Goal: Task Accomplishment & Management: Use online tool/utility

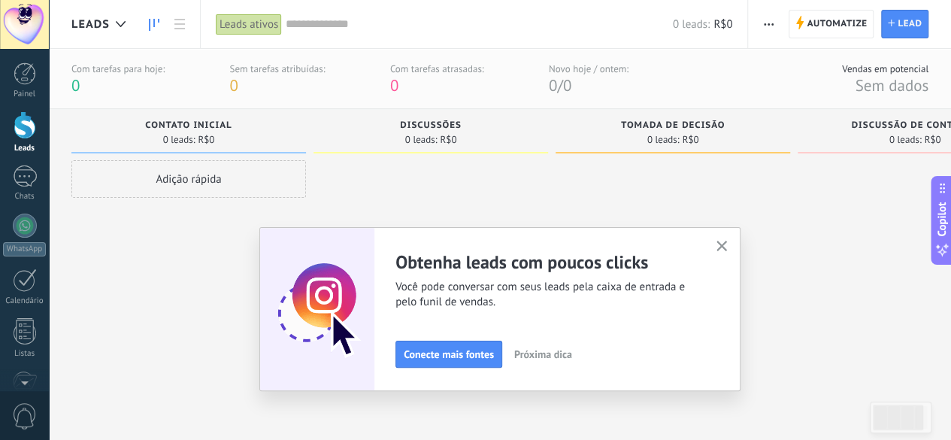
click at [726, 246] on use "button" at bounding box center [722, 246] width 11 height 11
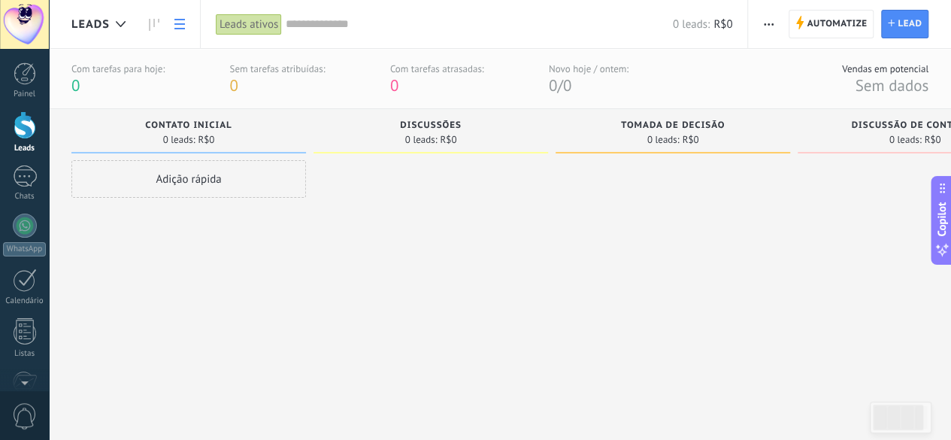
click at [168, 23] on link at bounding box center [180, 24] width 26 height 29
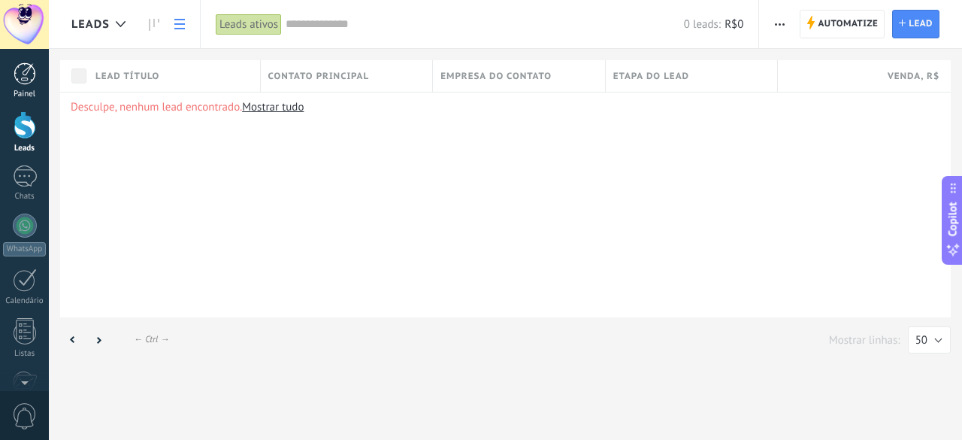
click at [24, 70] on div at bounding box center [25, 73] width 23 height 23
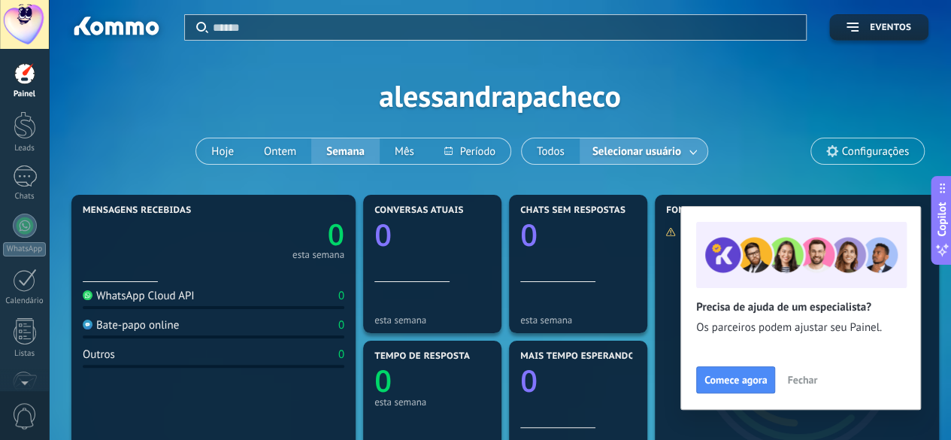
click at [803, 381] on span "Fechar" at bounding box center [802, 379] width 30 height 11
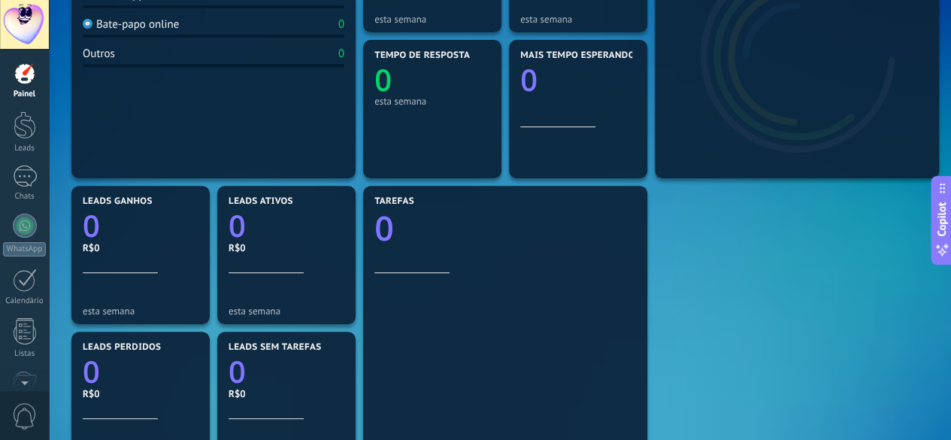
scroll to position [526, 0]
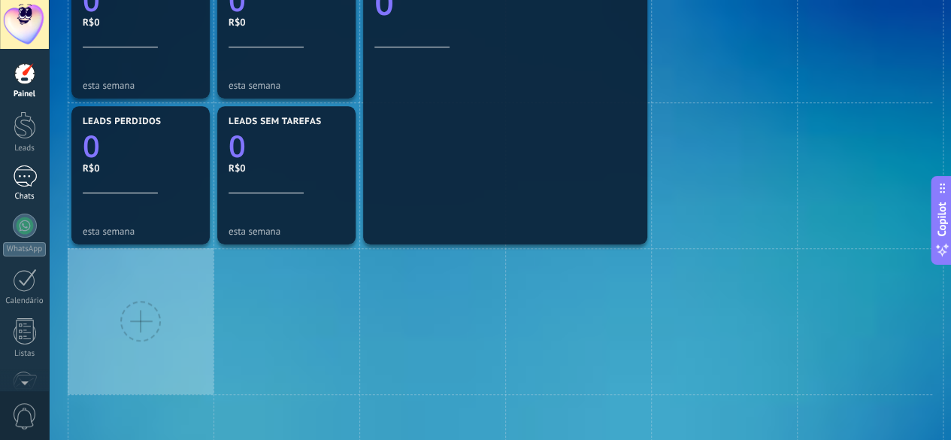
click at [30, 177] on div at bounding box center [25, 176] width 24 height 22
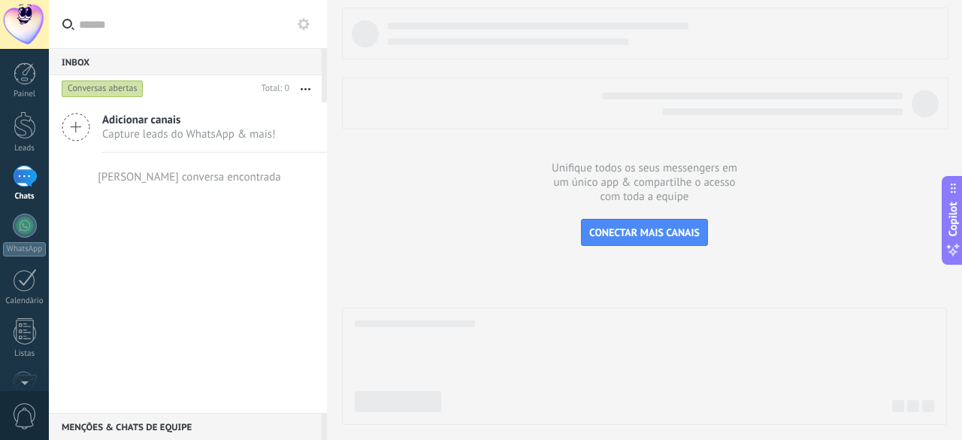
click at [162, 135] on span "Capture leads do WhatsApp & mais!" at bounding box center [189, 134] width 174 height 14
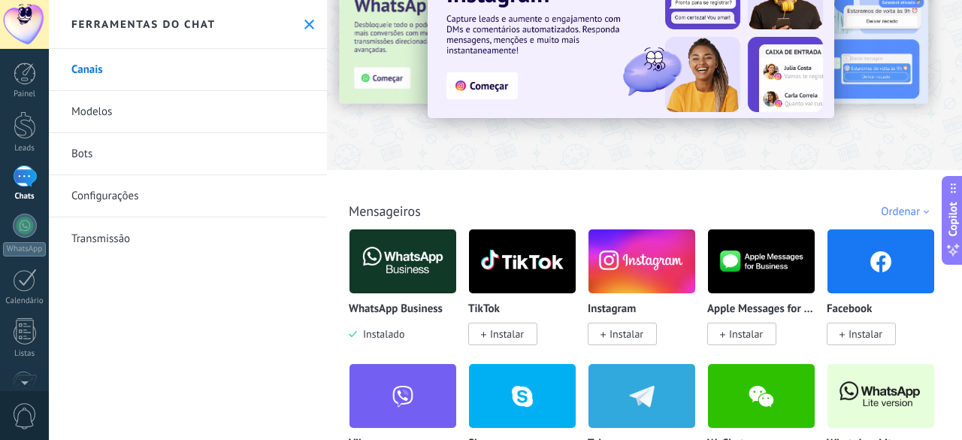
scroll to position [75, 0]
click at [139, 117] on link "Modelos" at bounding box center [188, 112] width 278 height 42
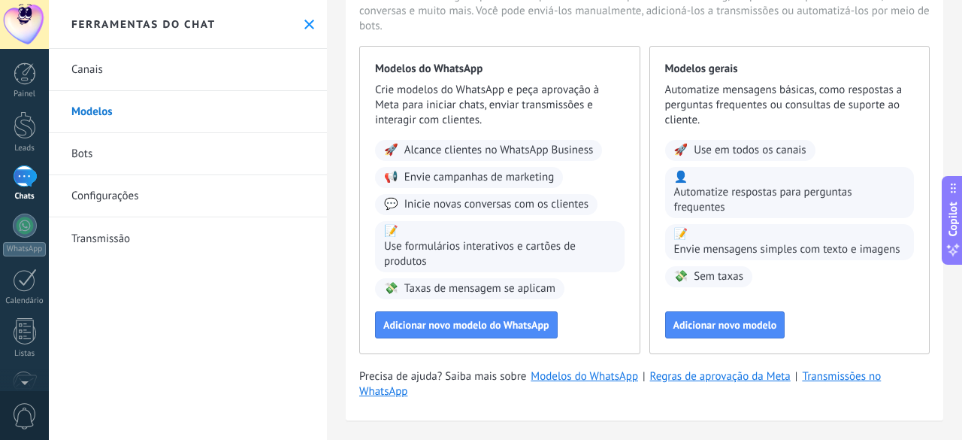
scroll to position [110, 0]
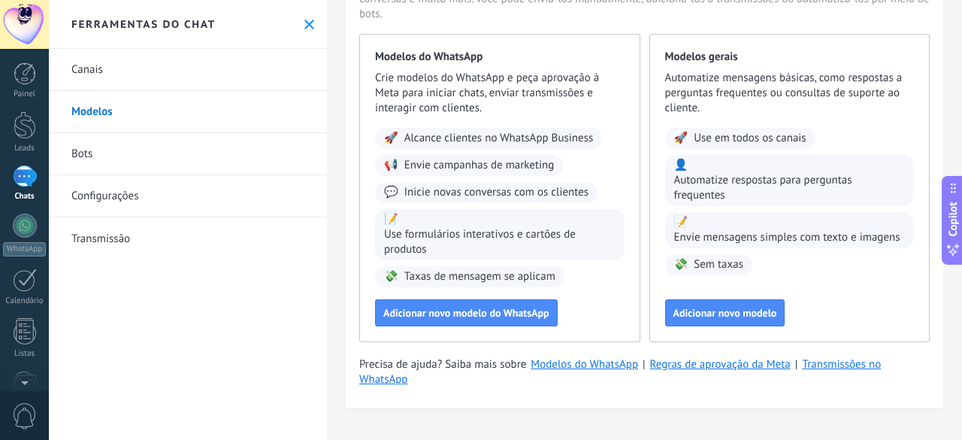
click at [36, 184] on div at bounding box center [25, 176] width 24 height 22
